Goal: Information Seeking & Learning: Learn about a topic

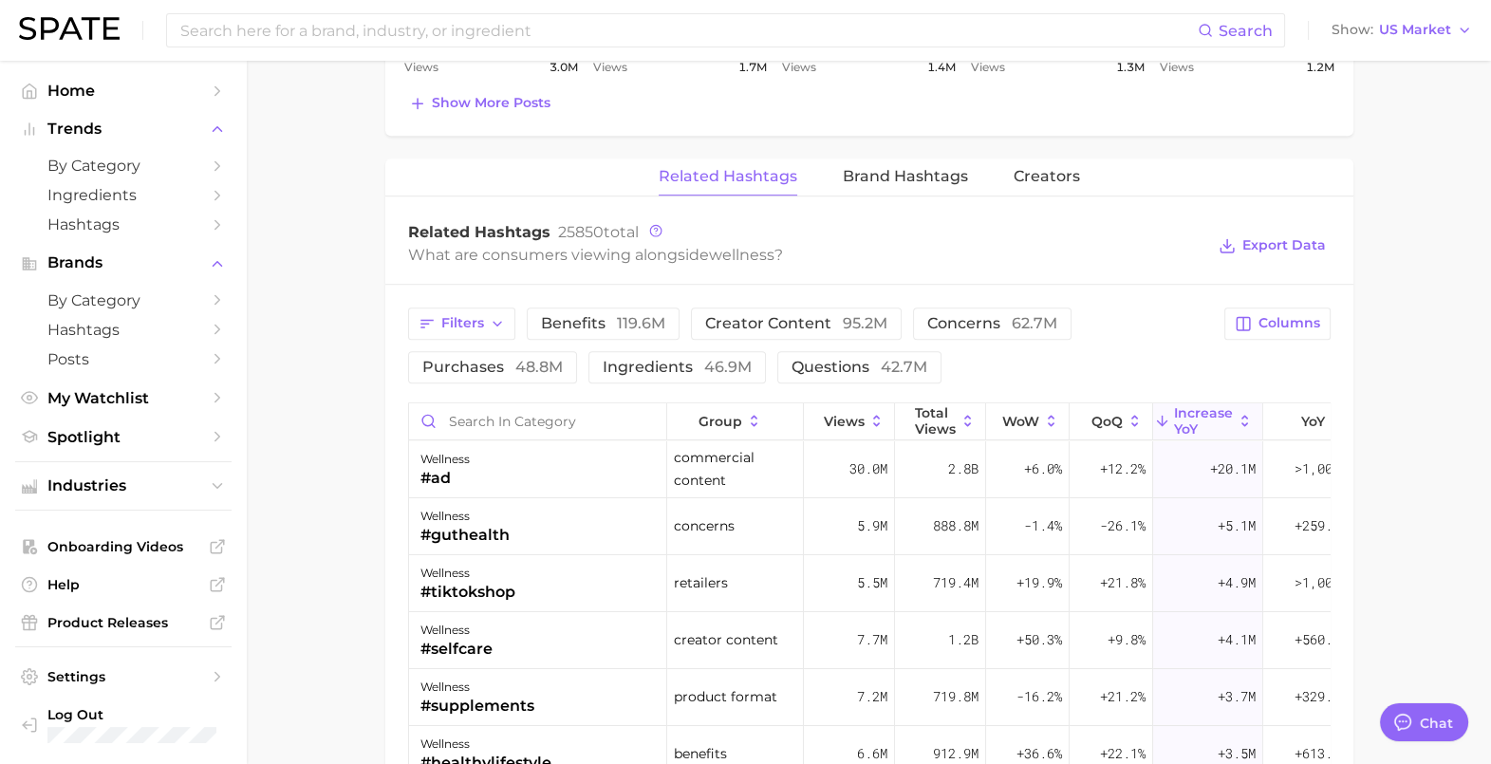
scroll to position [1660, 0]
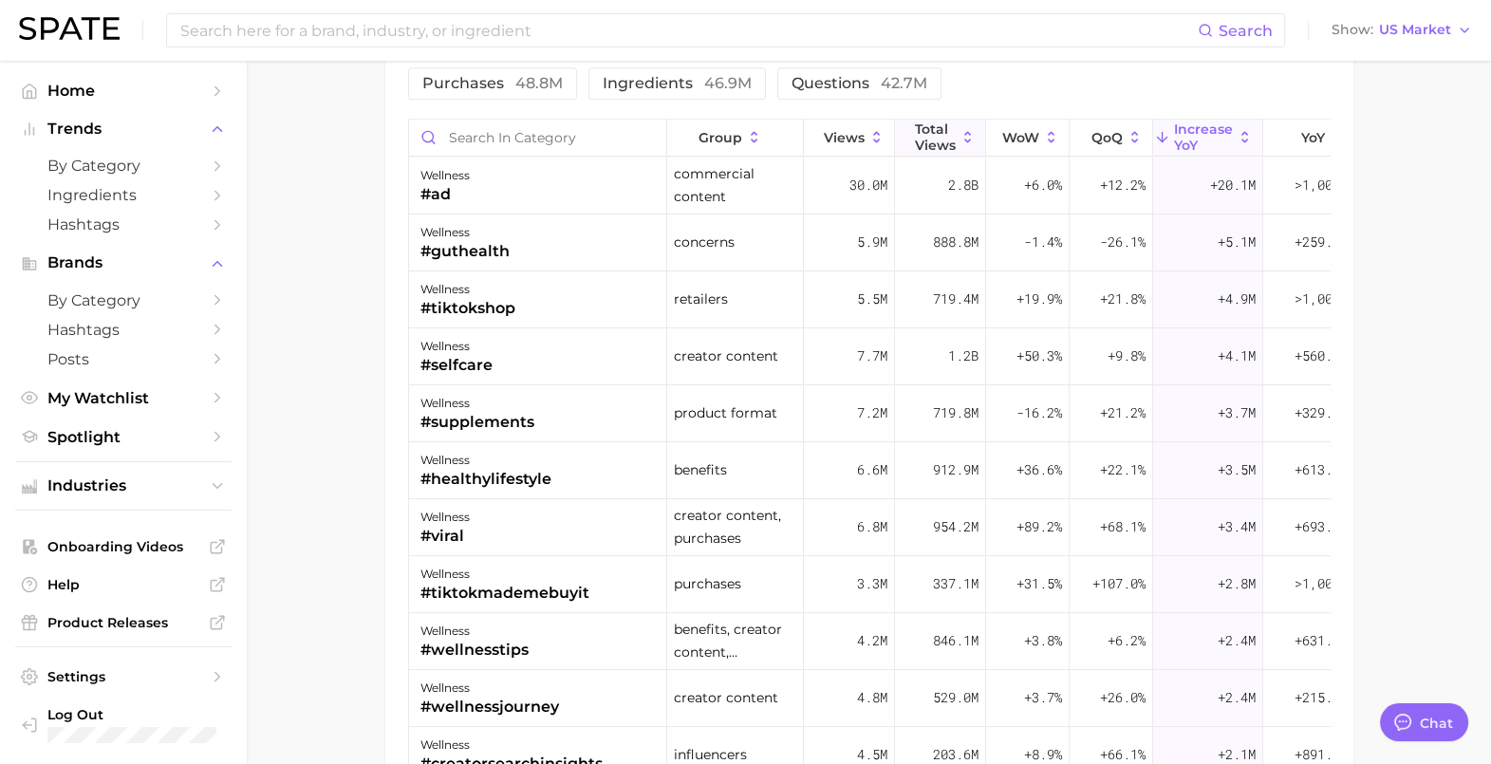
click at [940, 140] on span "Total Views" at bounding box center [935, 136] width 41 height 30
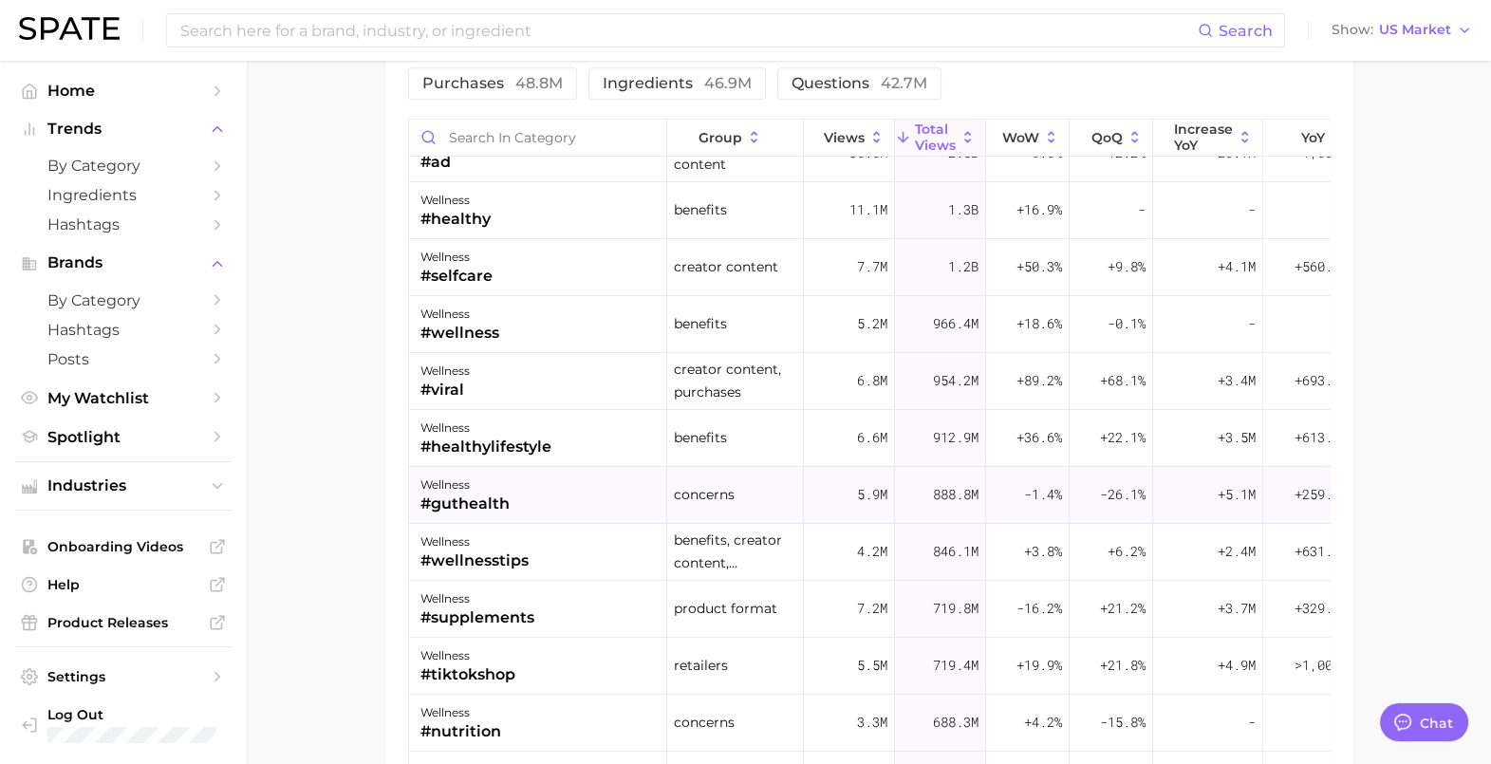
scroll to position [118, 0]
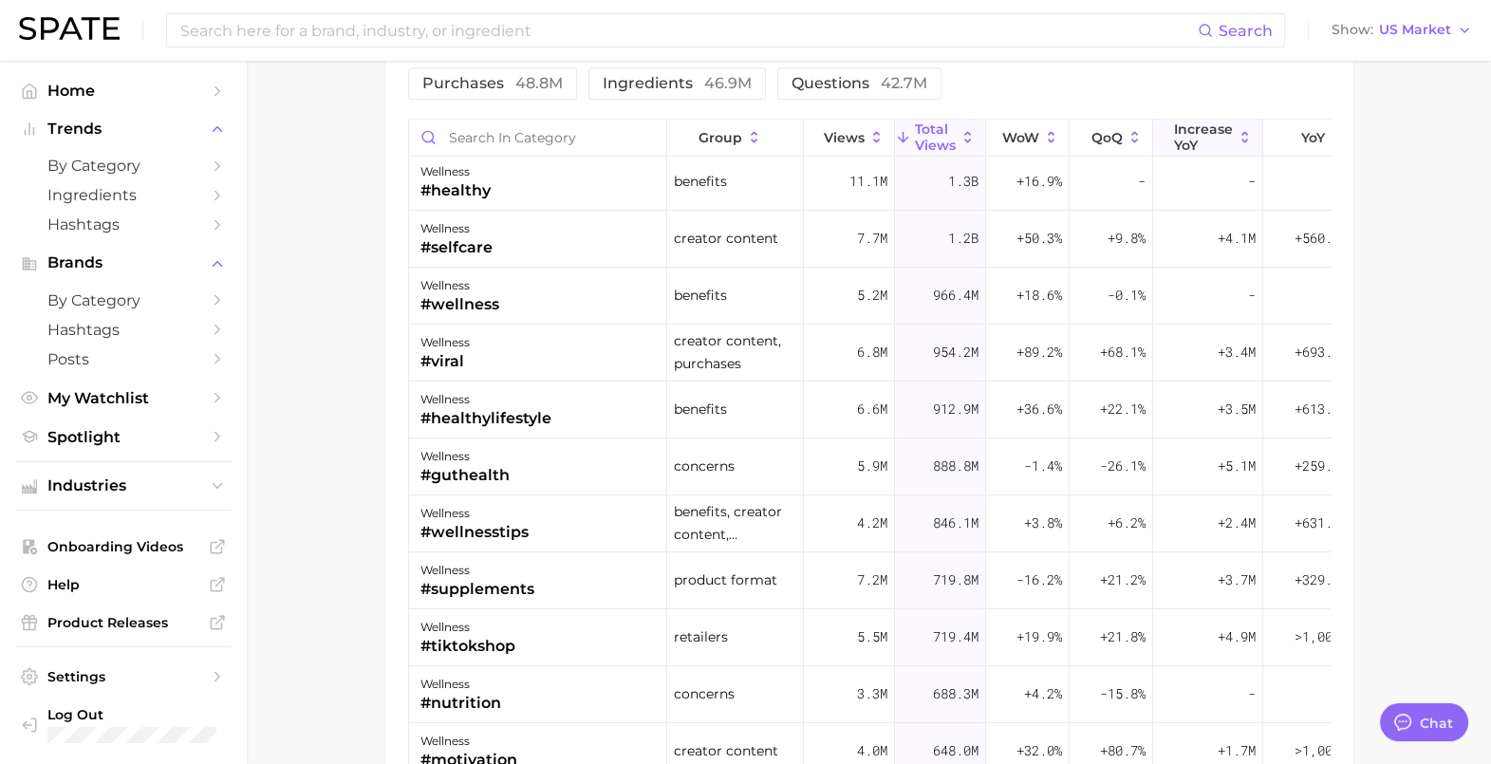
click at [1216, 148] on button "increase YoY" at bounding box center [1208, 138] width 110 height 37
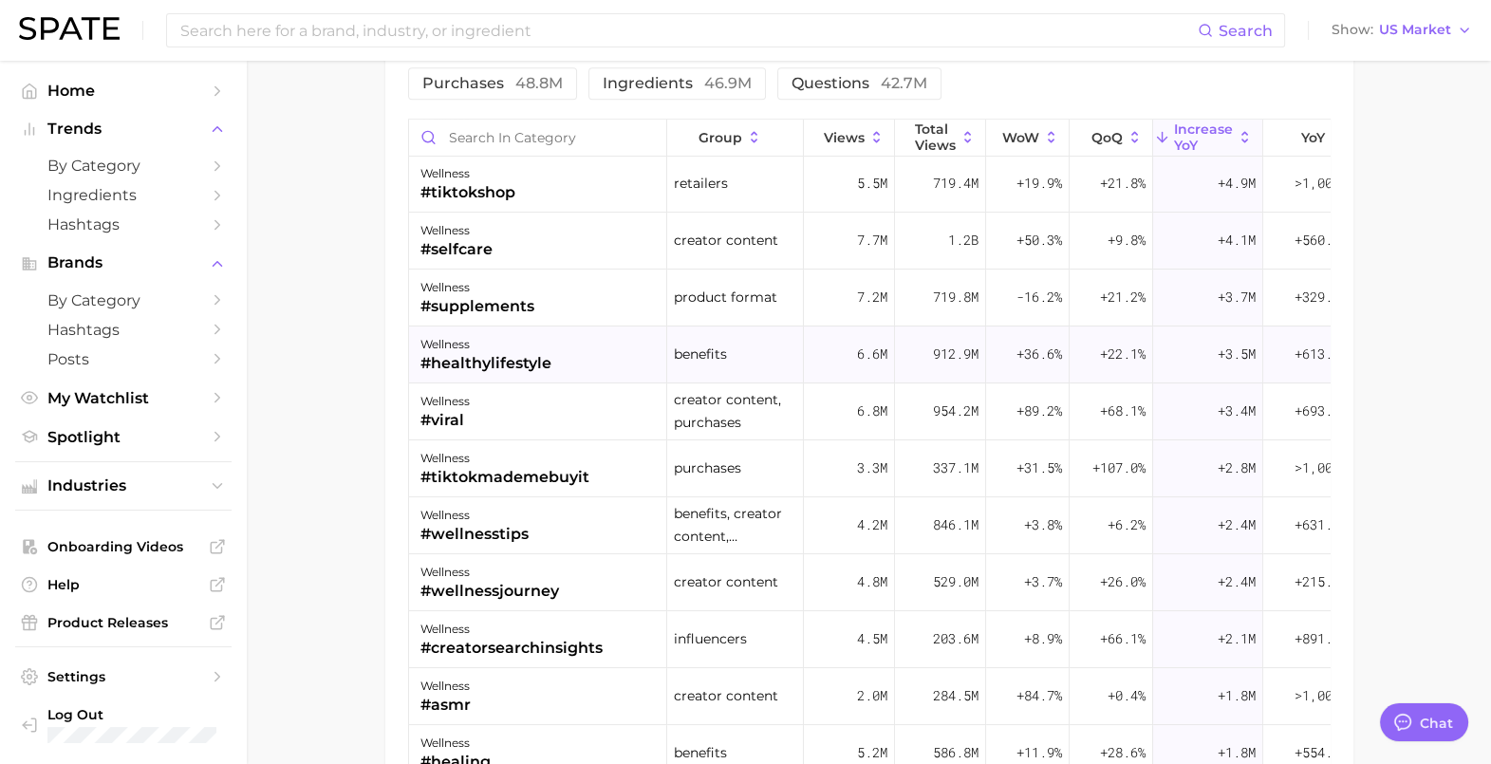
scroll to position [0, 0]
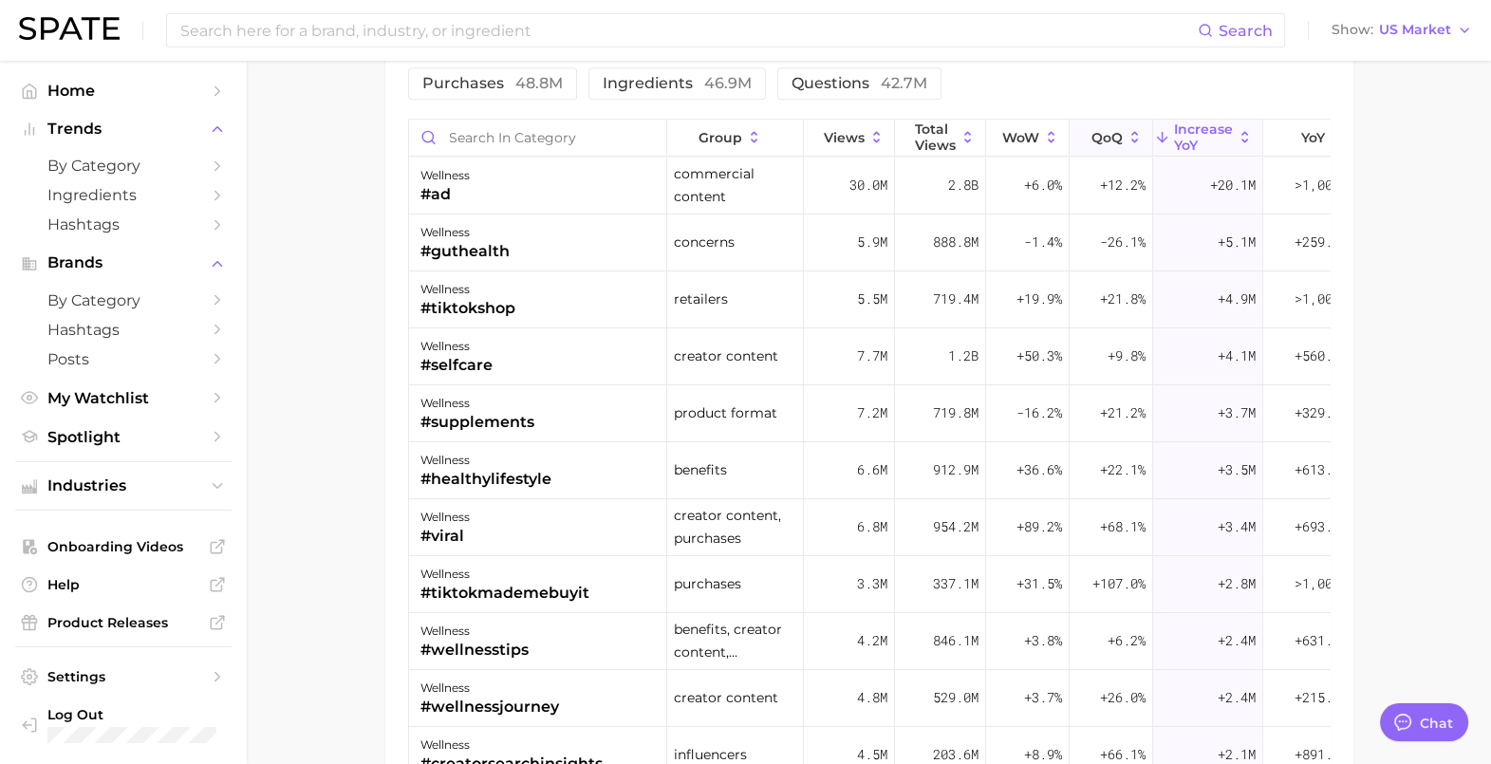
click at [1104, 138] on span "QoQ" at bounding box center [1106, 137] width 31 height 15
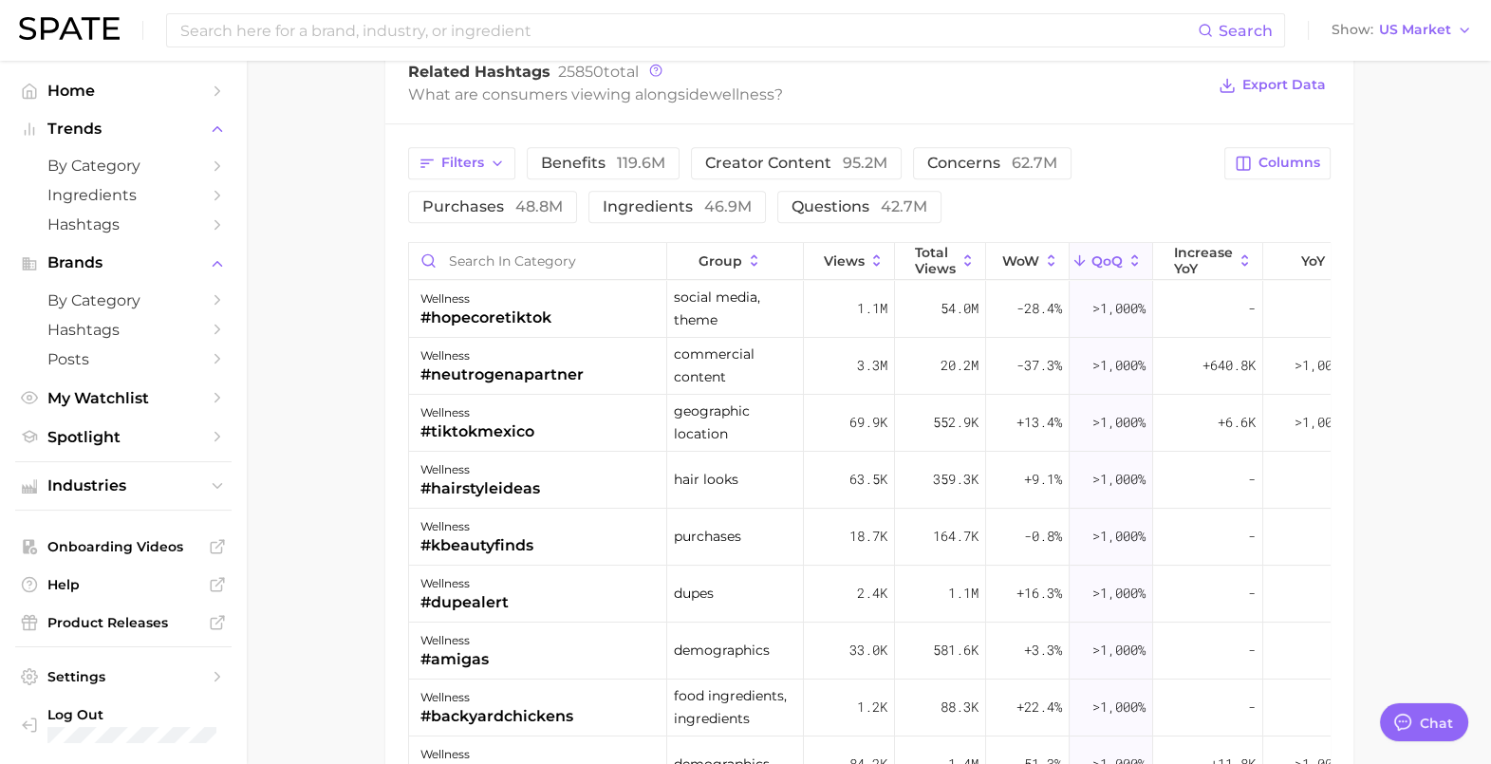
scroll to position [1424, 0]
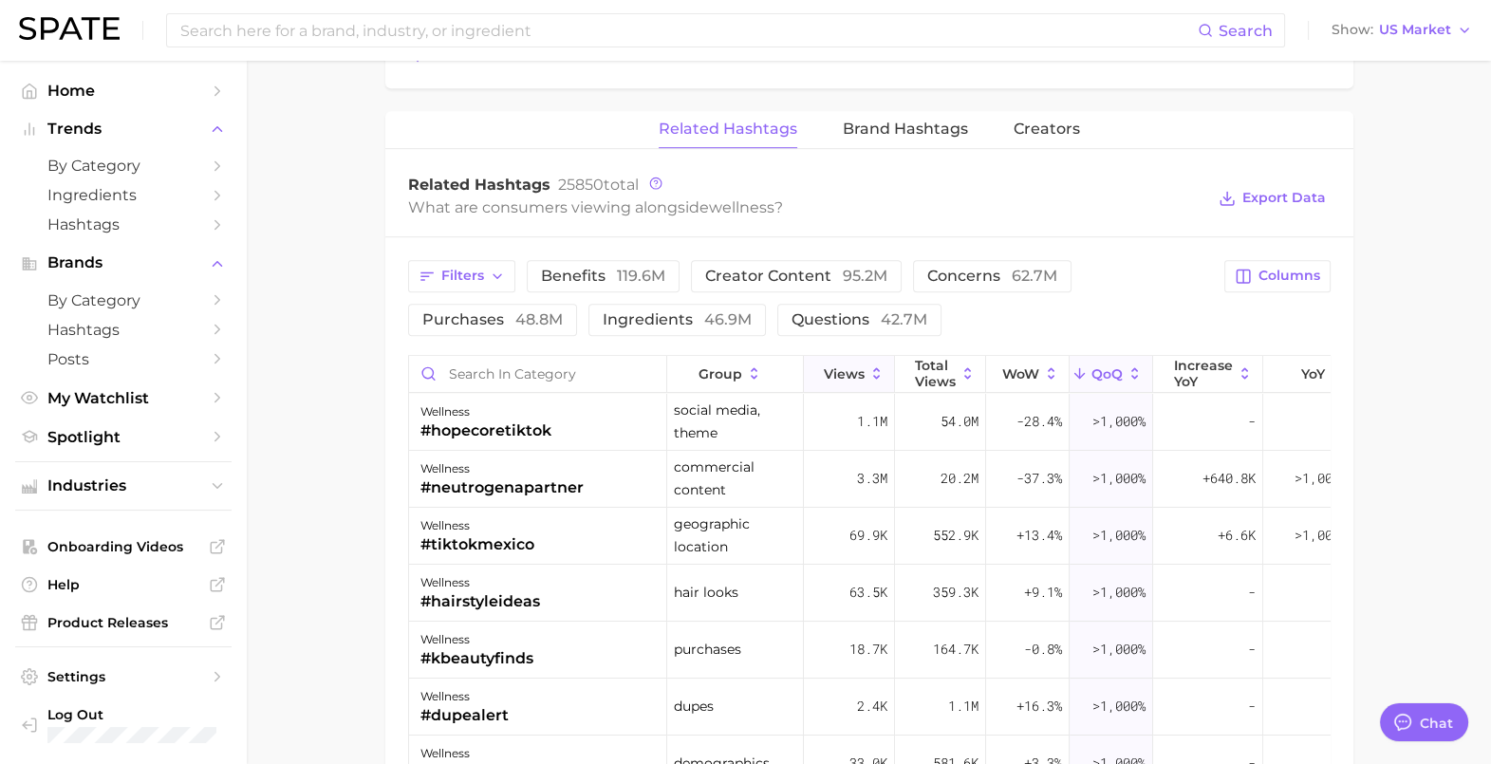
click at [824, 379] on button "Views" at bounding box center [849, 374] width 91 height 37
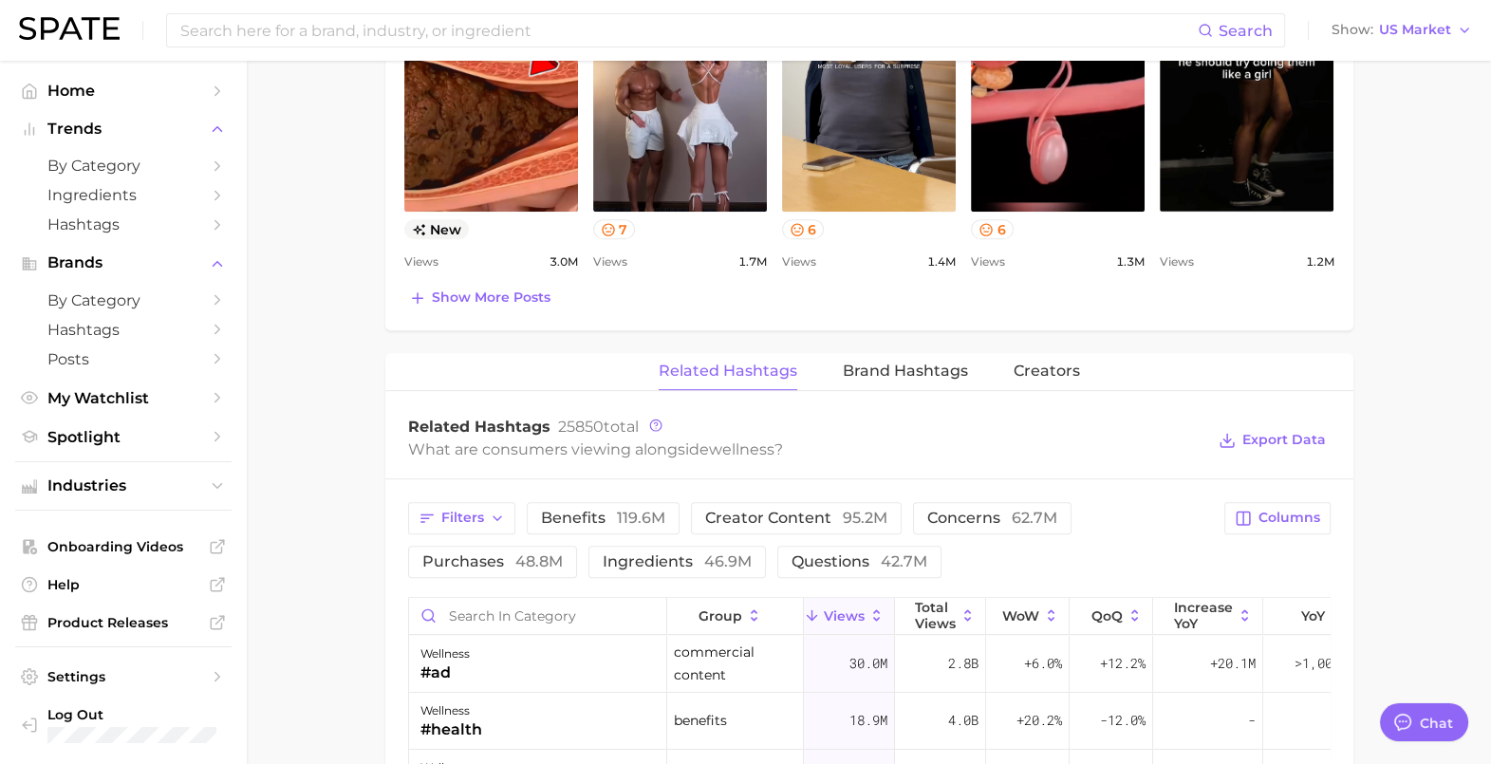
scroll to position [1181, 0]
click at [942, 603] on span "Total Views" at bounding box center [935, 616] width 41 height 30
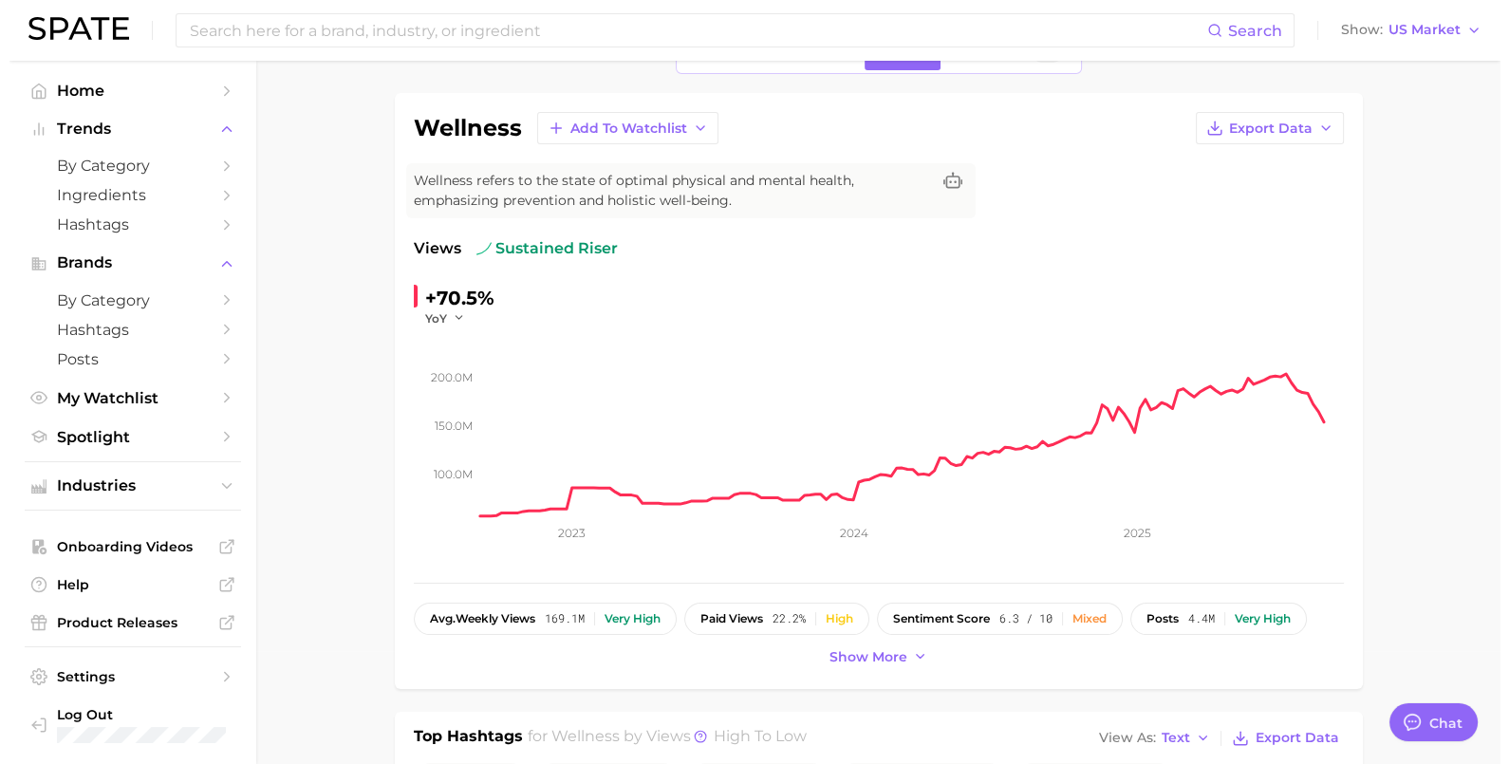
scroll to position [0, 0]
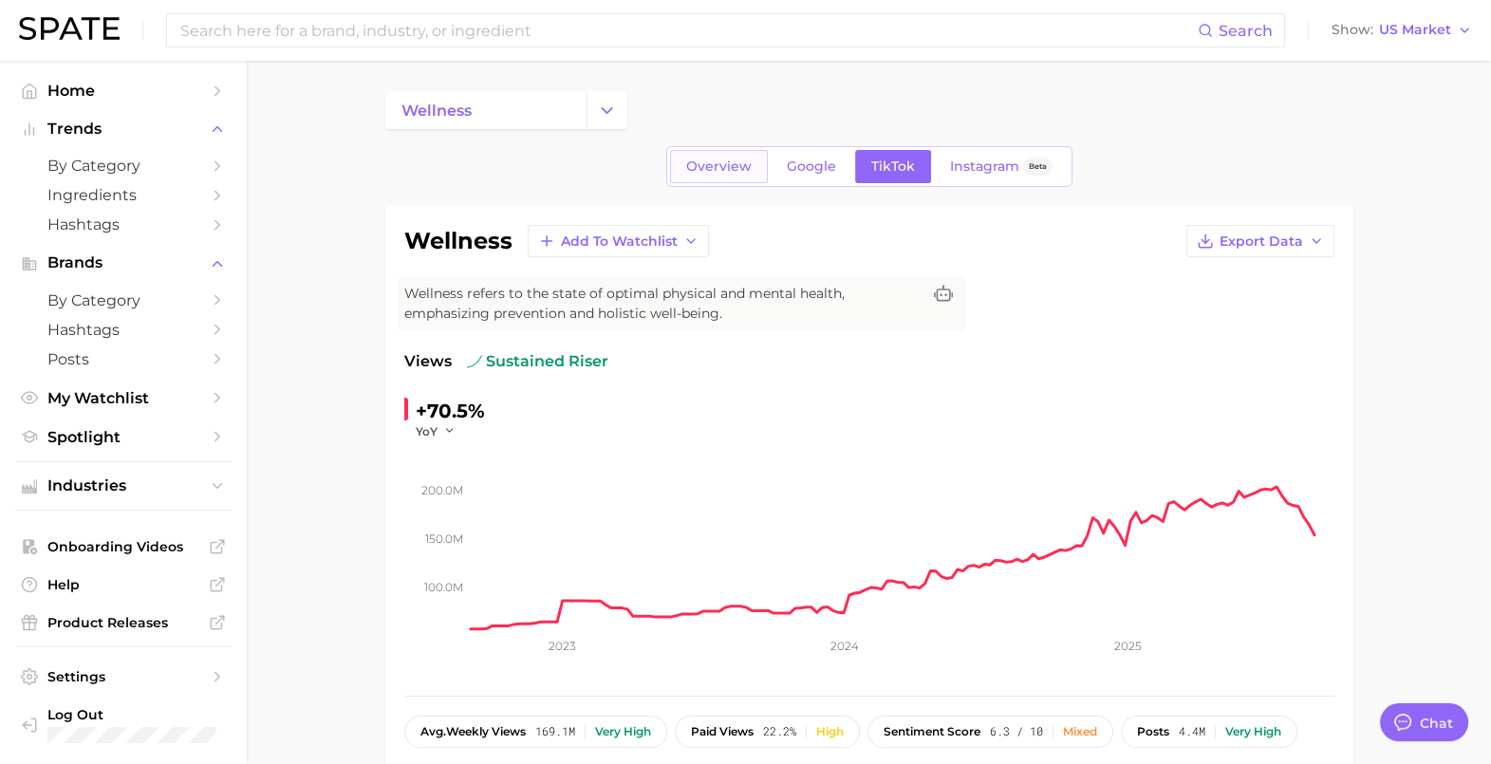
click at [712, 170] on span "Overview" at bounding box center [718, 166] width 65 height 16
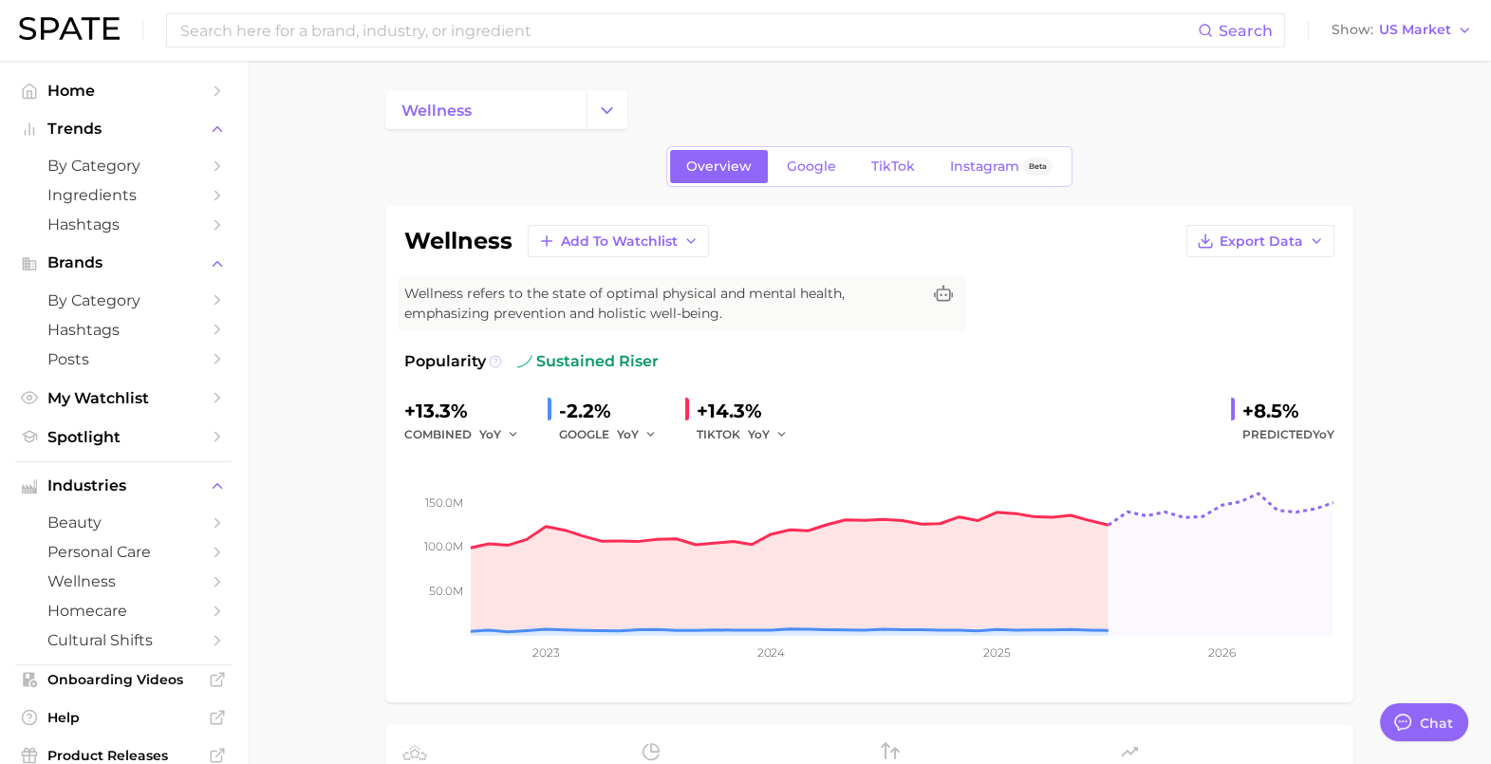
click at [494, 361] on icon at bounding box center [495, 361] width 13 height 13
click at [130, 590] on span "wellness" at bounding box center [123, 581] width 152 height 18
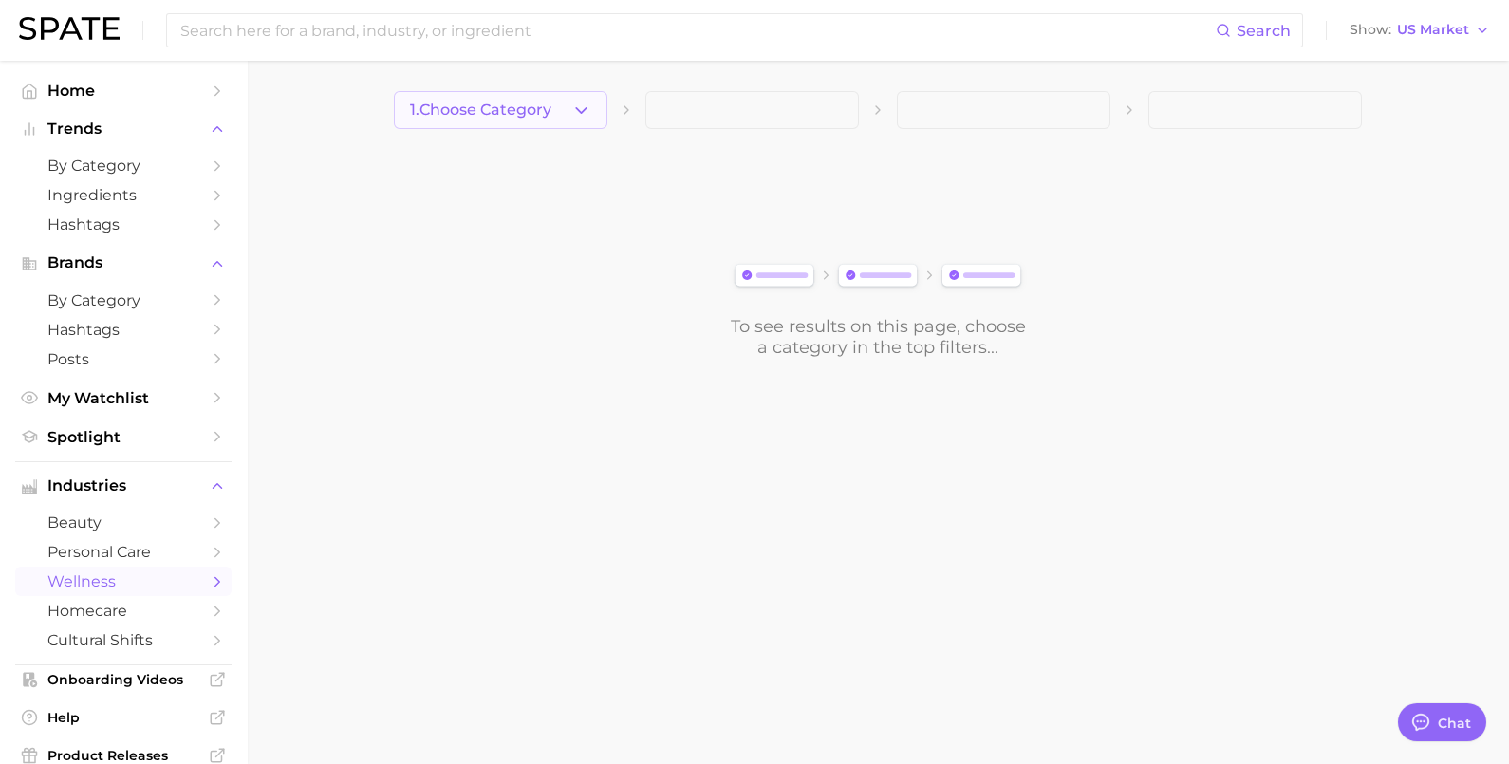
click at [515, 100] on button "1. Choose Category" at bounding box center [501, 110] width 214 height 38
